Goal: Information Seeking & Learning: Learn about a topic

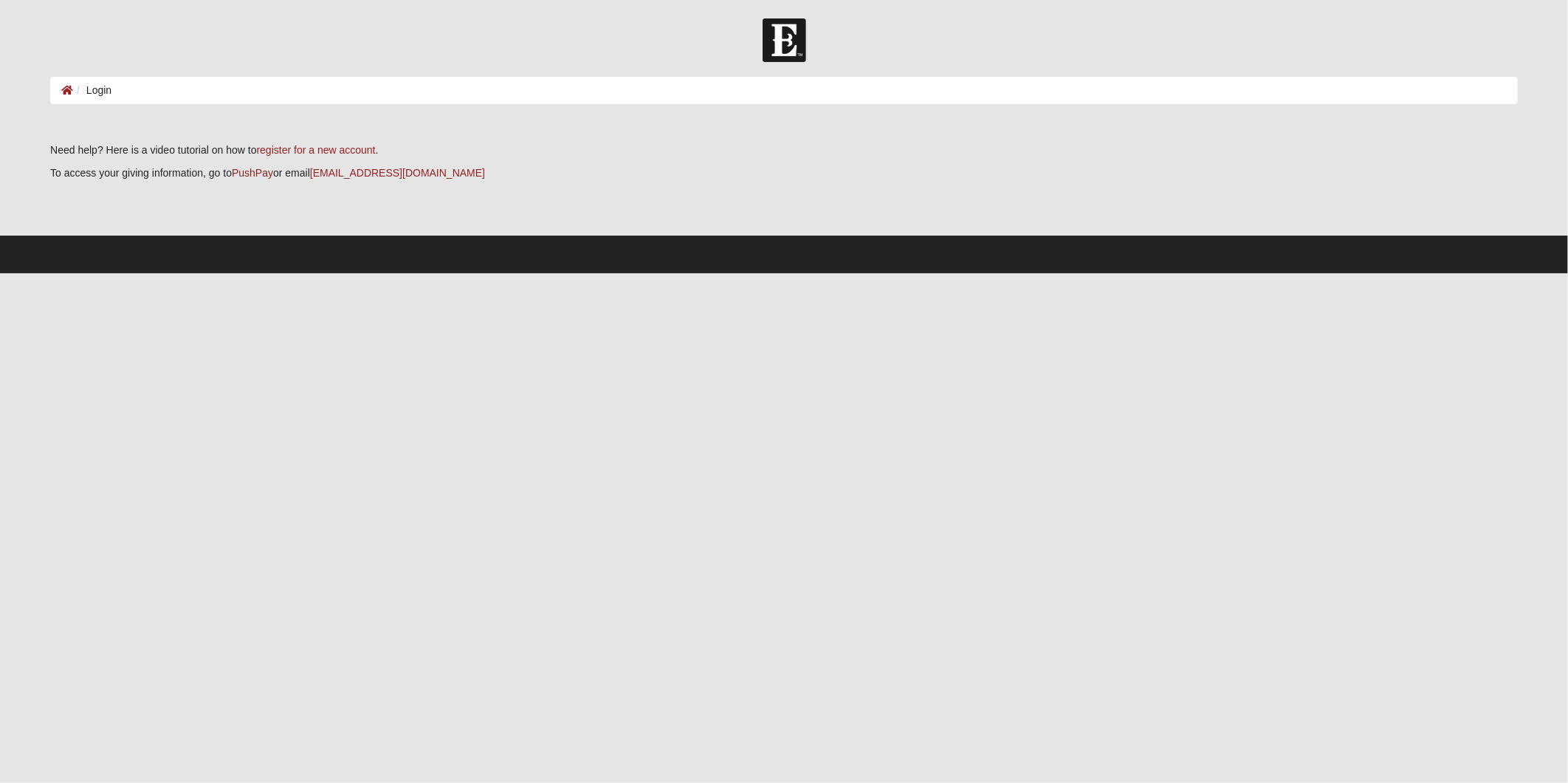
drag, startPoint x: 259, startPoint y: 90, endPoint x: 245, endPoint y: 90, distance: 14.0
click at [257, 90] on ol "Login" at bounding box center [784, 90] width 1467 height 27
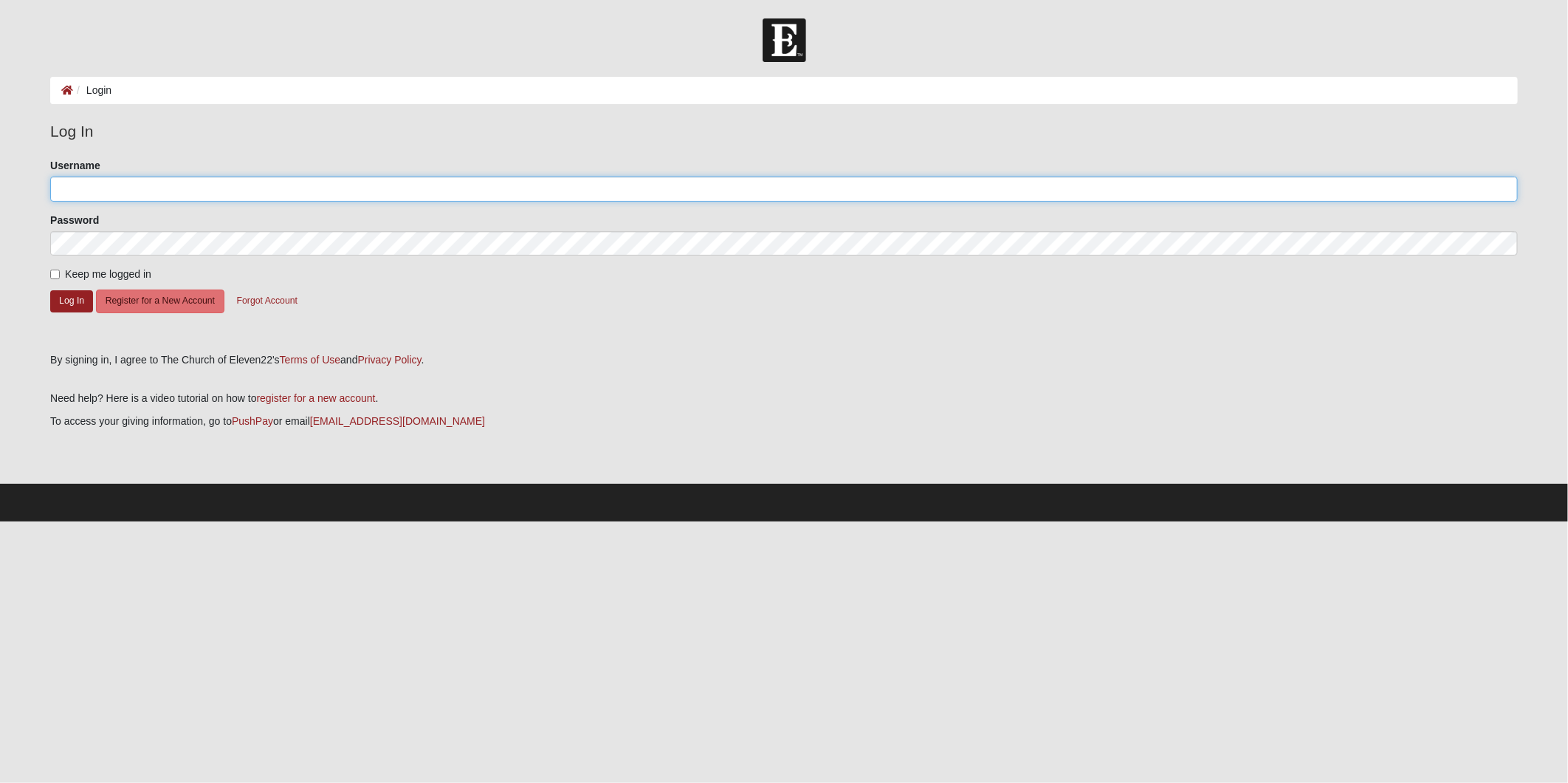
click at [130, 195] on input "Username" at bounding box center [784, 189] width 1467 height 25
click at [63, 302] on button "Log In" at bounding box center [72, 302] width 43 height 22
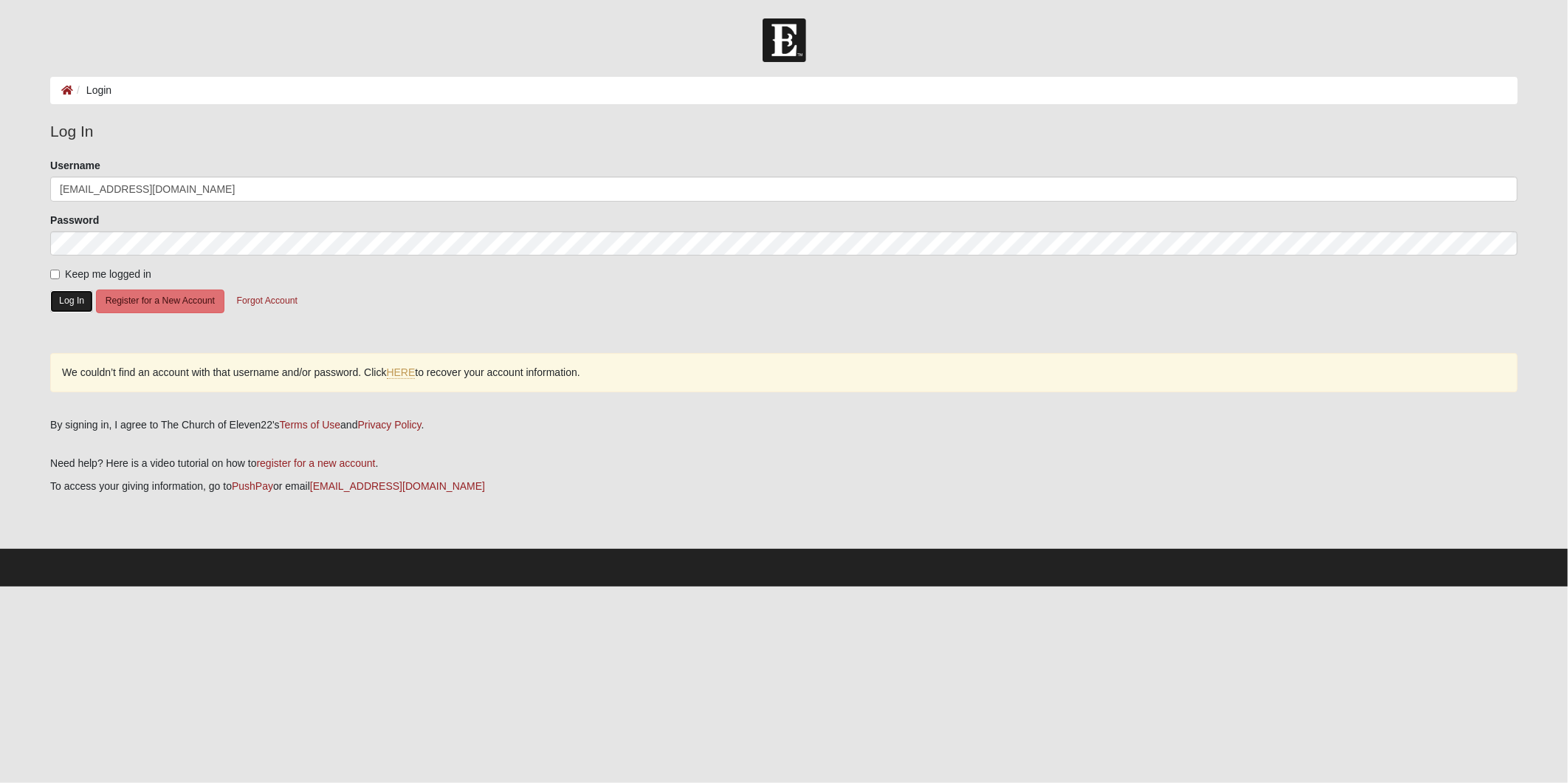
click at [61, 300] on button "Log In" at bounding box center [72, 302] width 43 height 22
click at [182, 184] on input "garrettkh84@gmail.com" at bounding box center [784, 189] width 1467 height 25
drag, startPoint x: 201, startPoint y: 184, endPoint x: 113, endPoint y: 188, distance: 88.1
click at [113, 188] on input "garrettkh84@gmail.com" at bounding box center [784, 189] width 1467 height 25
type input "garrettkh84"
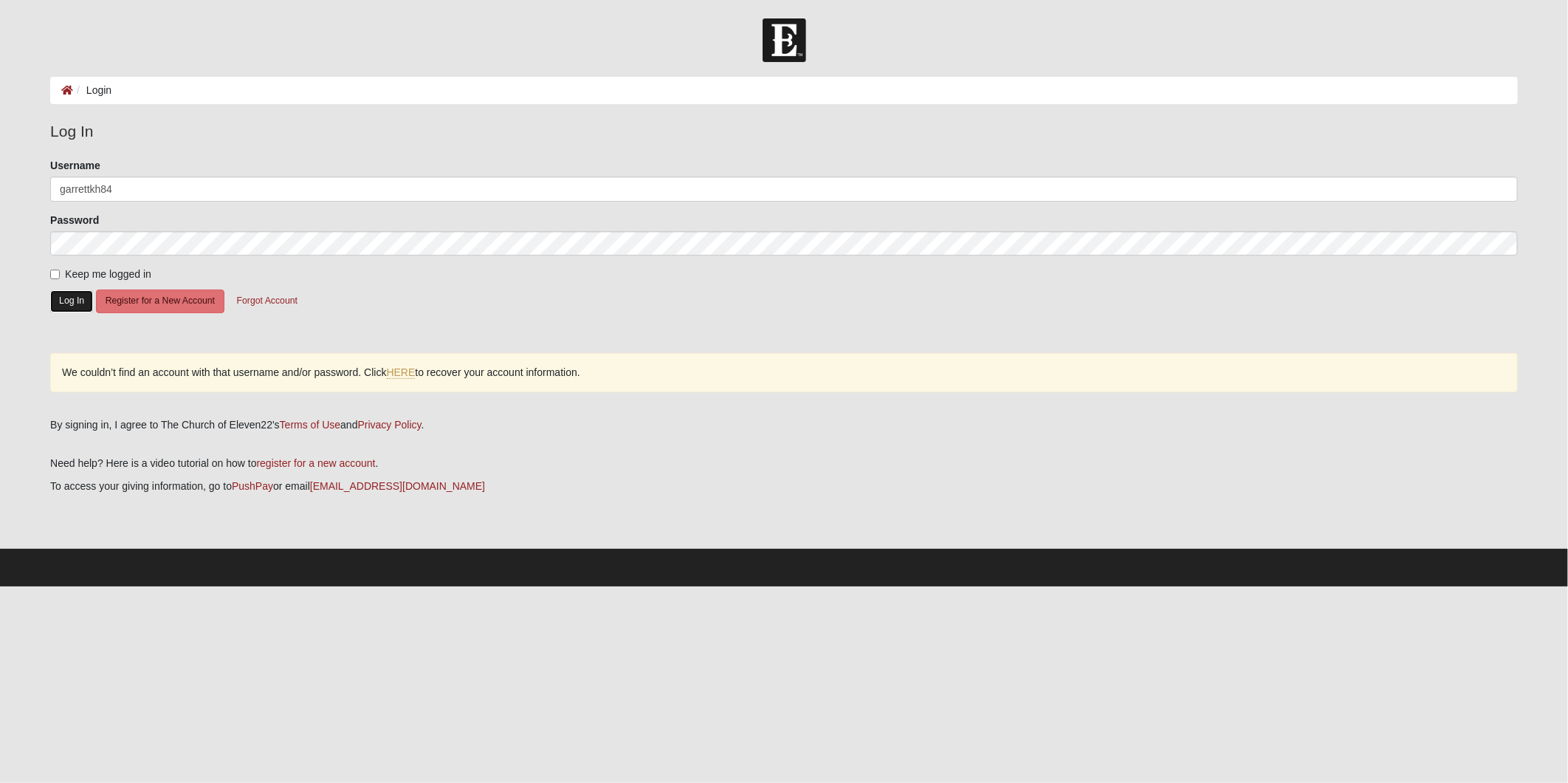
click at [61, 292] on button "Log In" at bounding box center [72, 302] width 43 height 22
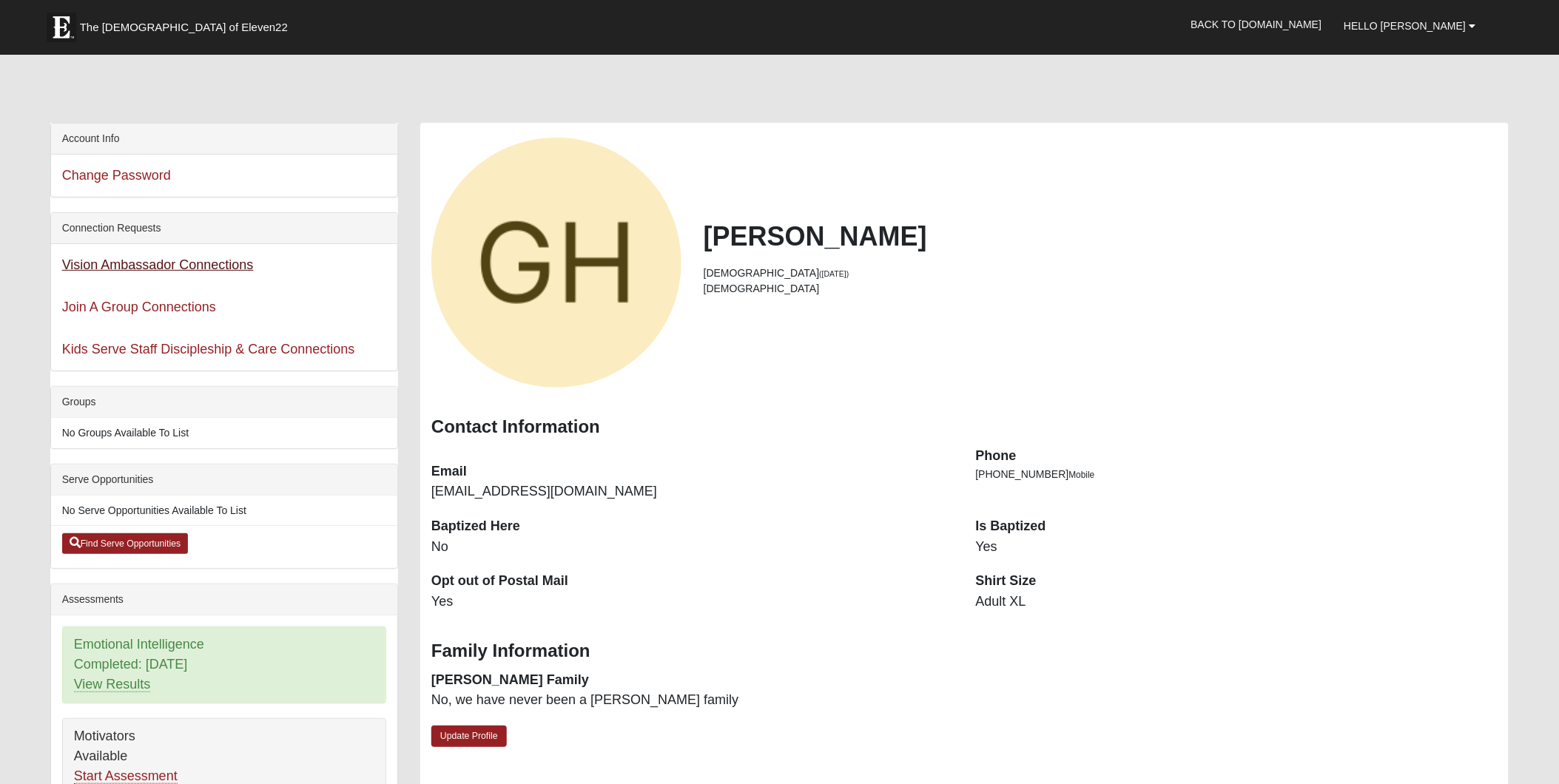
click at [149, 245] on div "Vision Ambassador Connections" at bounding box center [225, 265] width 346 height 42
click at [149, 258] on link "Vision Ambassador Connections" at bounding box center [158, 265] width 192 height 14
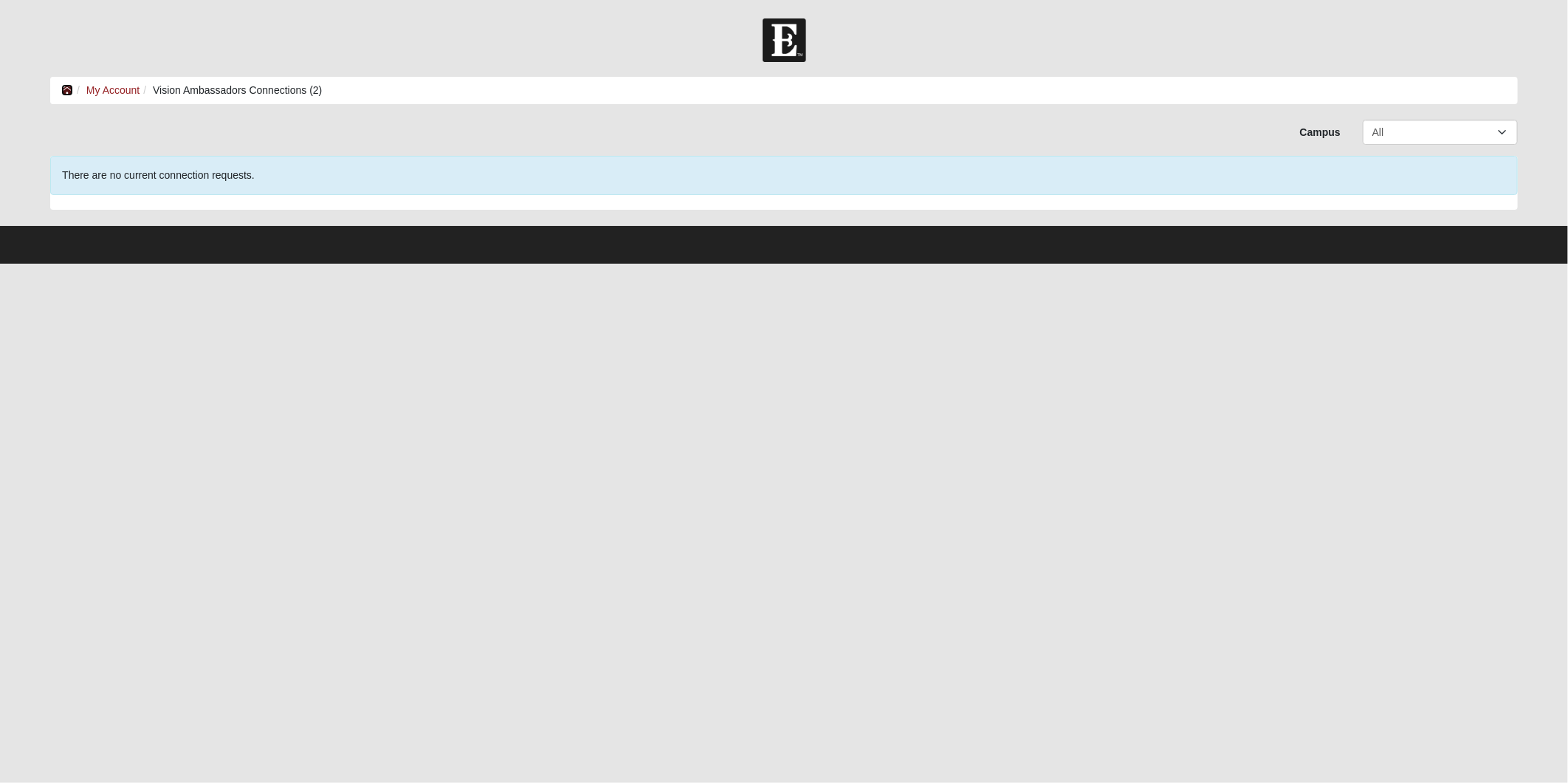
click at [63, 87] on icon at bounding box center [67, 89] width 12 height 10
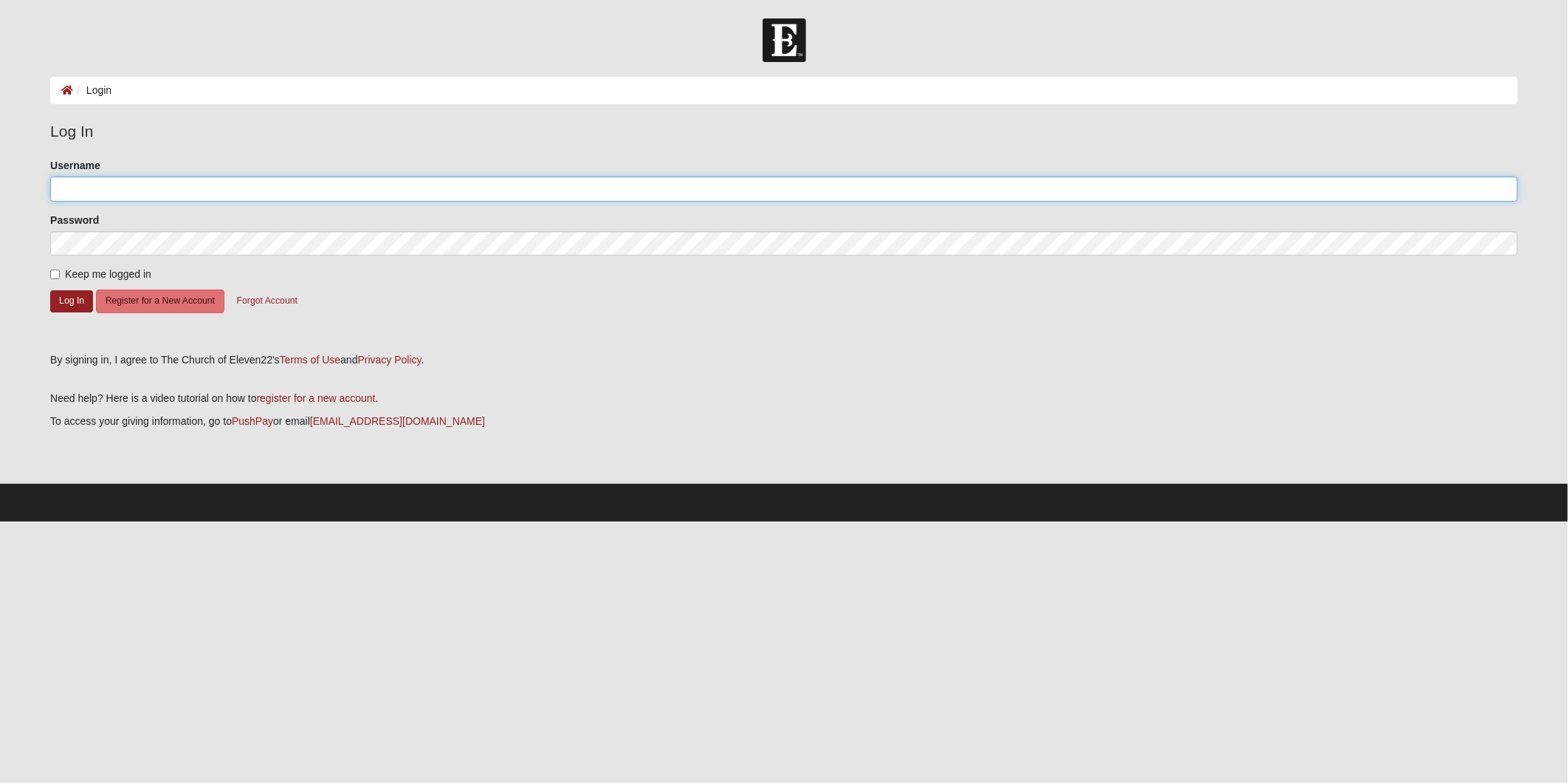
click at [150, 189] on input "Username" at bounding box center [784, 189] width 1467 height 25
type input "garrettkh84@gmail.com"
drag, startPoint x: 173, startPoint y: 184, endPoint x: 111, endPoint y: 182, distance: 62.0
click at [111, 182] on input "garrettkh84@gmail.com" at bounding box center [784, 189] width 1467 height 25
click at [780, 42] on img at bounding box center [784, 40] width 43 height 43
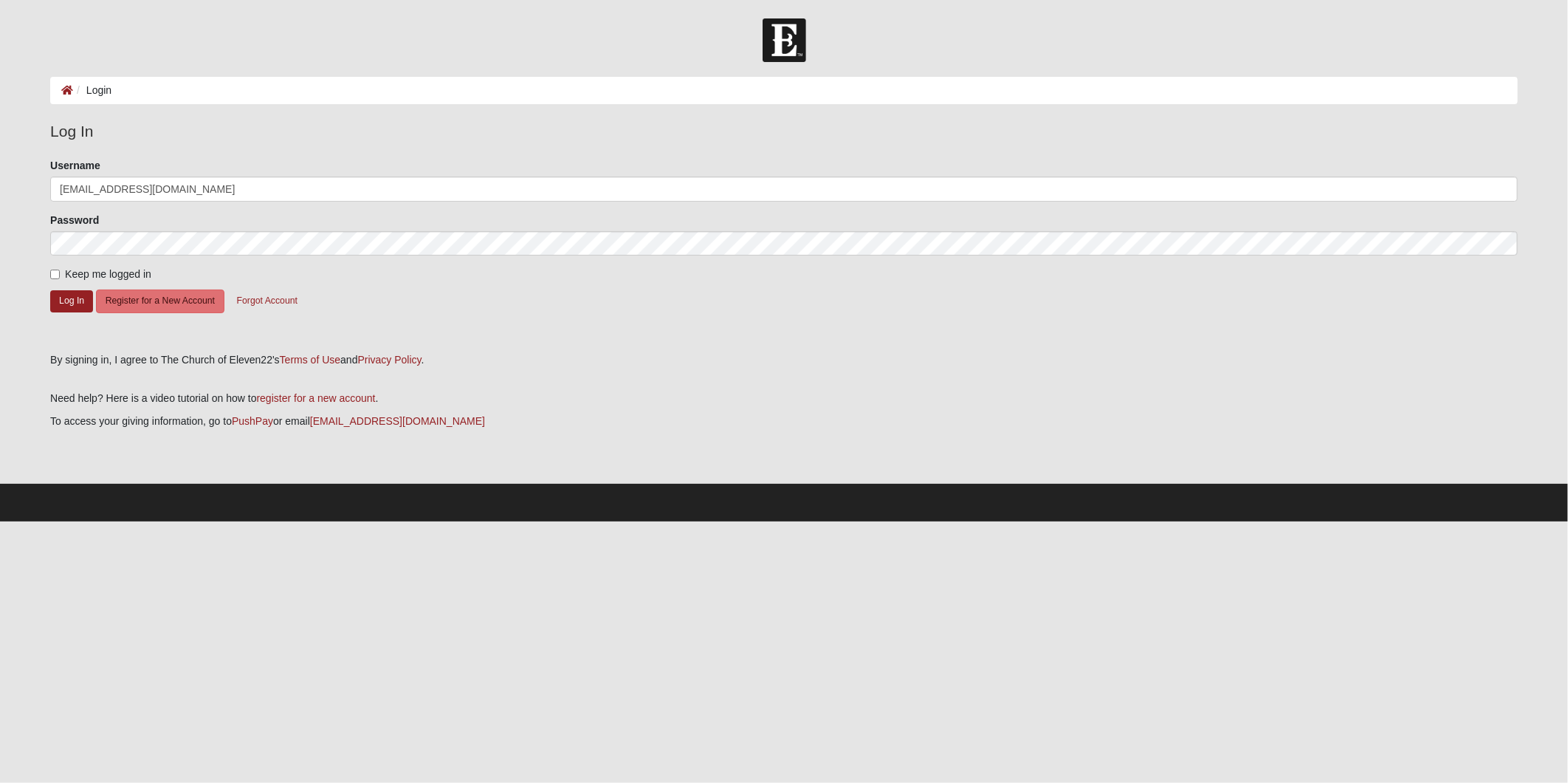
drag, startPoint x: 784, startPoint y: 46, endPoint x: 592, endPoint y: 94, distance: 197.9
click at [784, 46] on img at bounding box center [784, 40] width 43 height 43
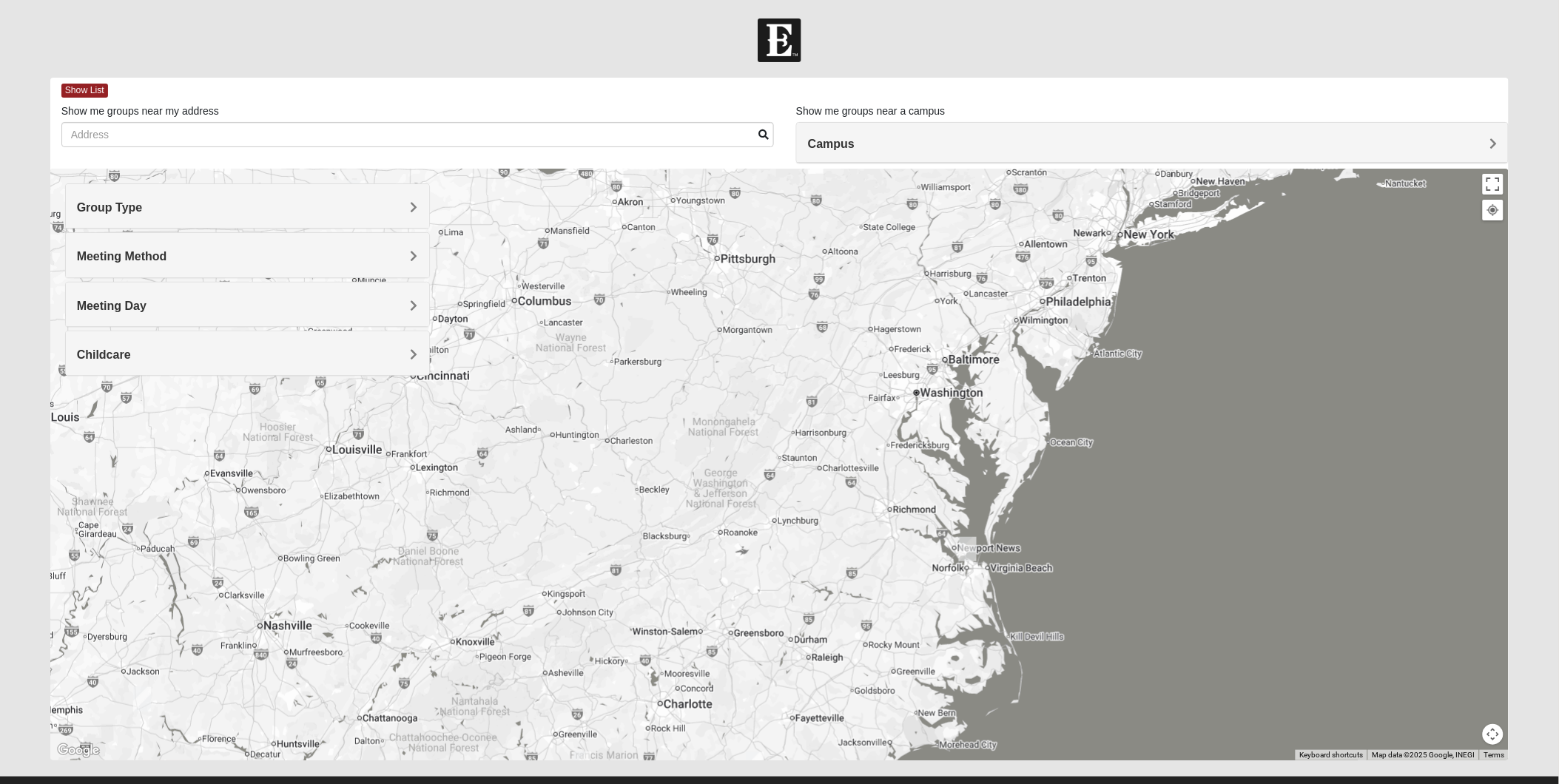
drag, startPoint x: 786, startPoint y: 299, endPoint x: 763, endPoint y: 612, distance: 313.8
click at [763, 615] on div at bounding box center [780, 464] width 1459 height 592
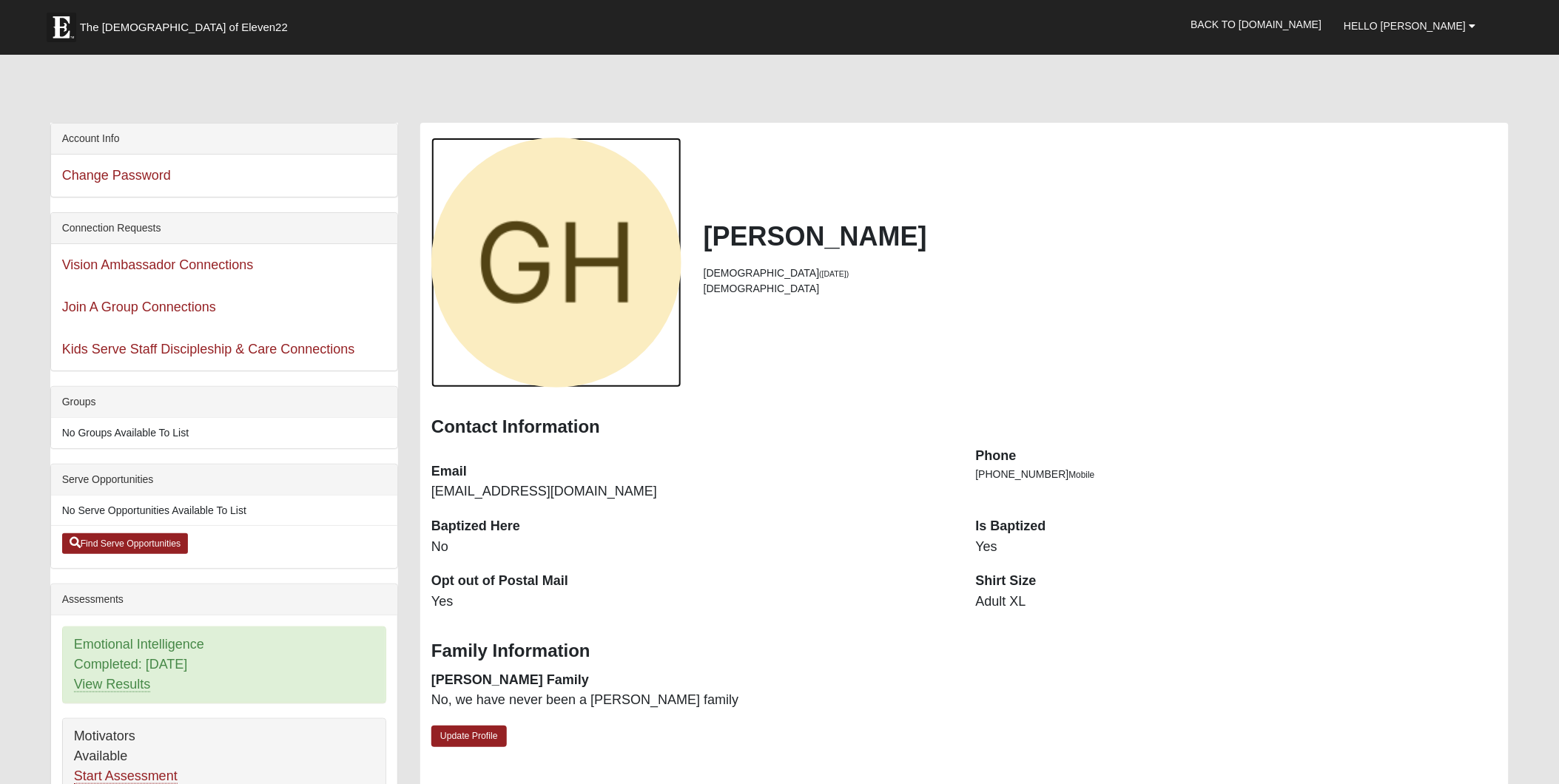
click at [596, 249] on div "View Fullsize Photo" at bounding box center [555, 262] width 250 height 250
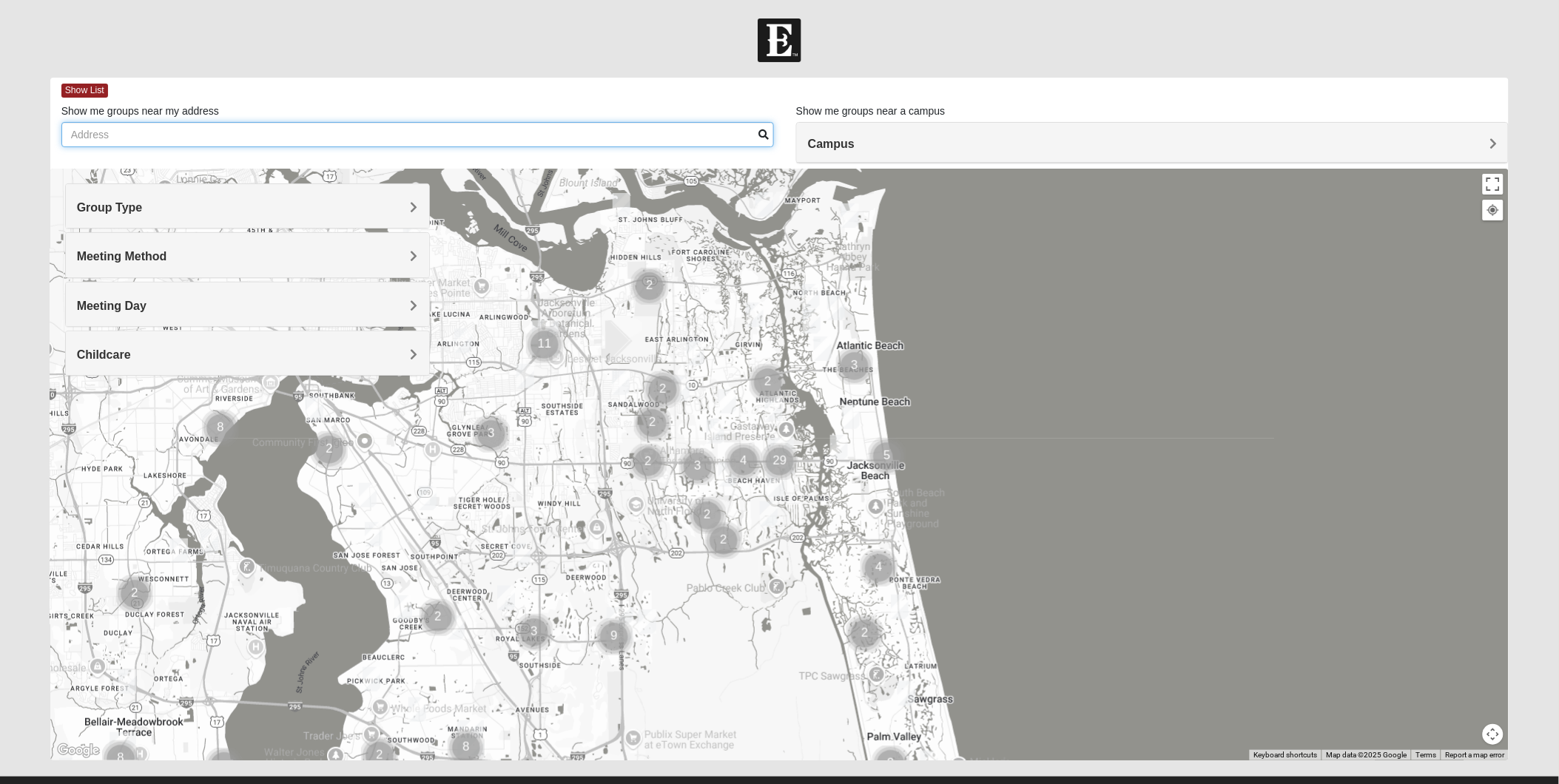
click at [250, 136] on input "Show me groups near my address" at bounding box center [417, 134] width 712 height 25
click at [755, 130] on input "Fairmont, [GEOGRAPHIC_DATA]" at bounding box center [417, 134] width 712 height 25
type input "Fairmont, [GEOGRAPHIC_DATA]"
click at [765, 132] on span at bounding box center [763, 134] width 10 height 10
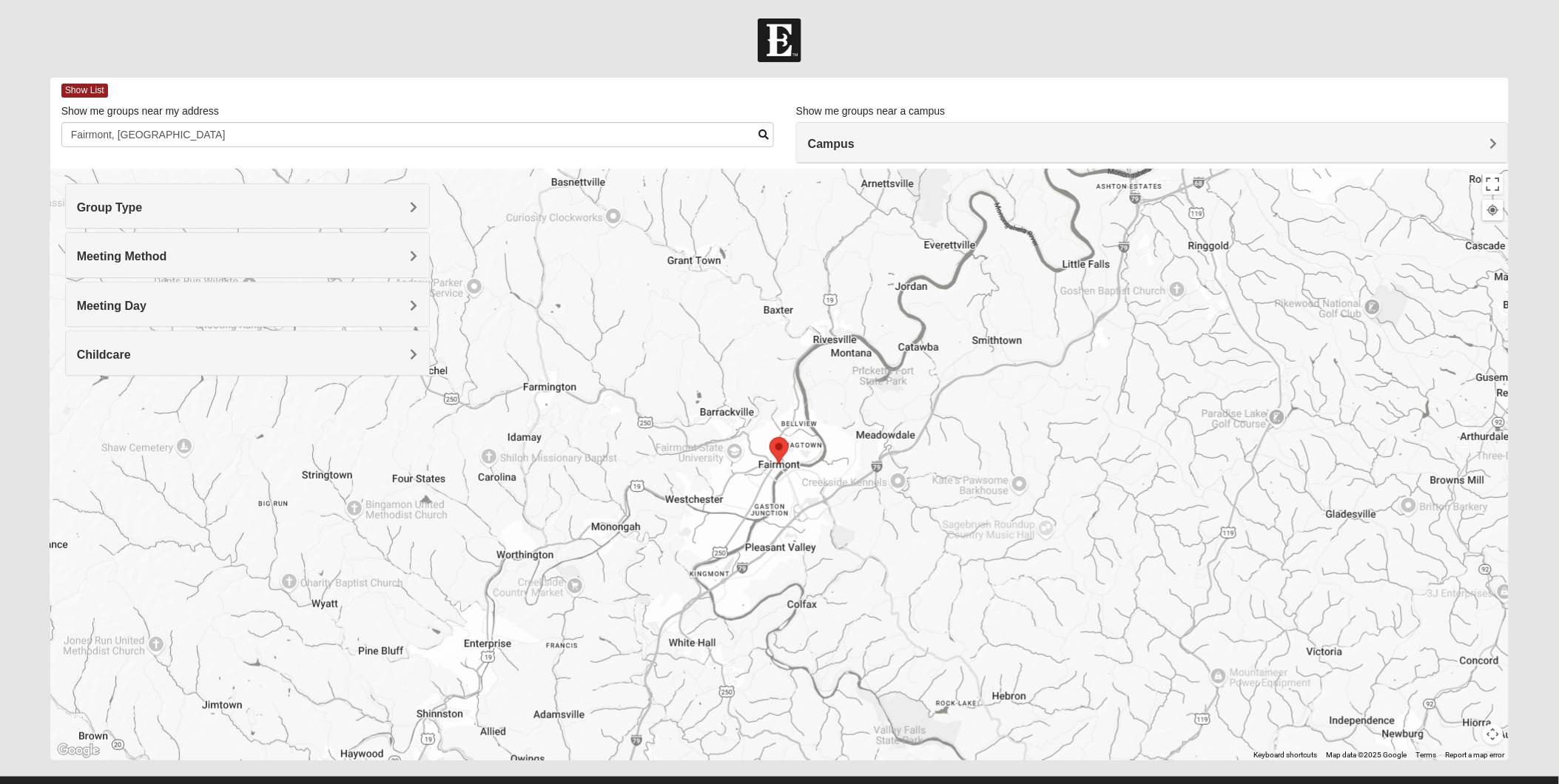
click at [142, 204] on span "Group Type" at bounding box center [109, 207] width 66 height 13
